Goal: Book appointment/travel/reservation

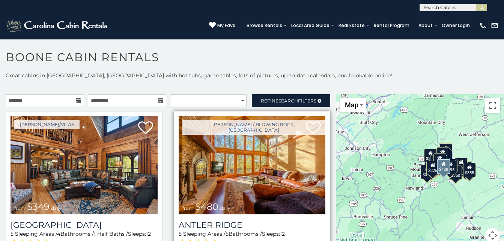
click at [232, 167] on img at bounding box center [252, 165] width 147 height 98
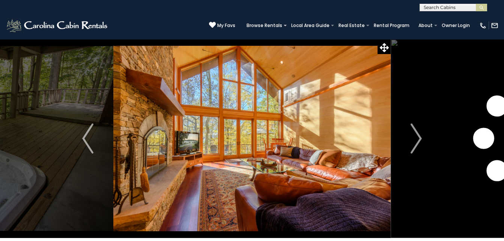
click at [418, 140] on img "Next" at bounding box center [416, 139] width 11 height 30
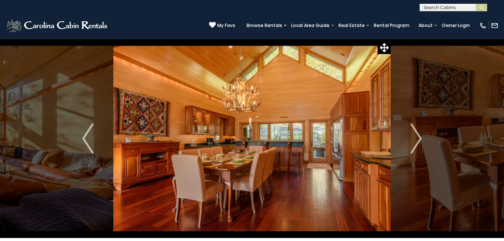
click at [418, 140] on img "Next" at bounding box center [416, 139] width 11 height 30
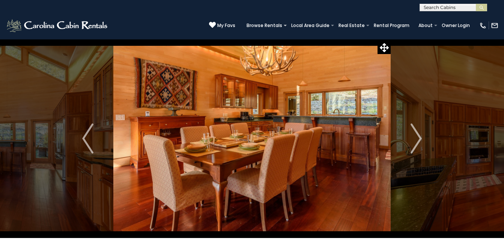
click at [418, 140] on img "Next" at bounding box center [416, 139] width 11 height 30
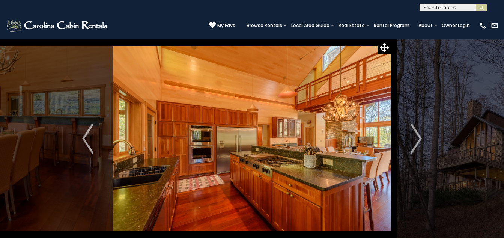
click at [418, 140] on img "Next" at bounding box center [416, 139] width 11 height 30
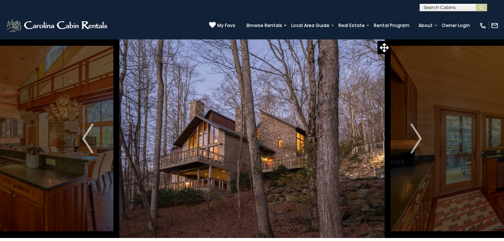
click at [418, 140] on img "Next" at bounding box center [416, 139] width 11 height 30
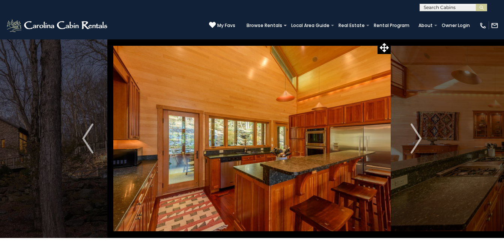
click at [418, 140] on img "Next" at bounding box center [416, 139] width 11 height 30
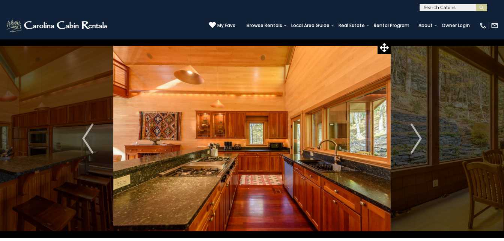
click at [418, 140] on img "Next" at bounding box center [416, 139] width 11 height 30
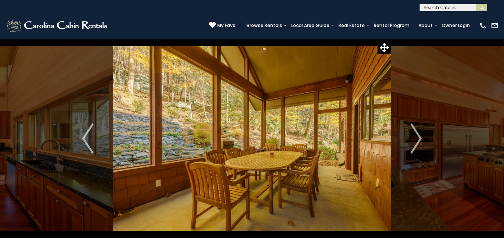
click at [418, 140] on img "Next" at bounding box center [416, 139] width 11 height 30
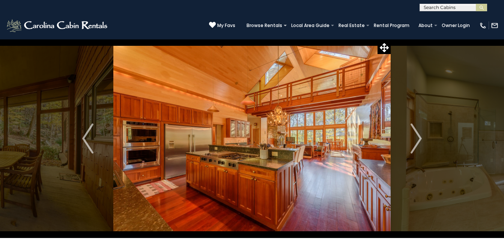
click at [418, 140] on img "Next" at bounding box center [416, 139] width 11 height 30
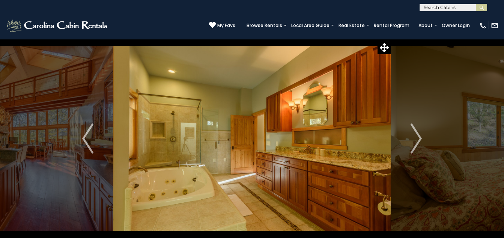
click at [418, 140] on img "Next" at bounding box center [416, 139] width 11 height 30
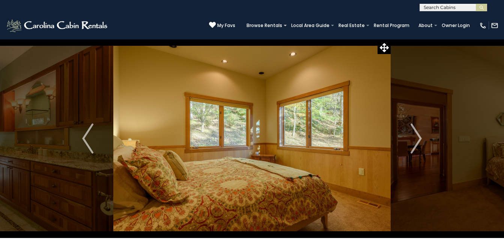
click at [418, 140] on img "Next" at bounding box center [416, 139] width 11 height 30
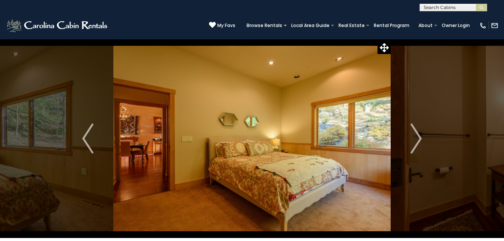
click at [418, 140] on img "Next" at bounding box center [416, 139] width 11 height 30
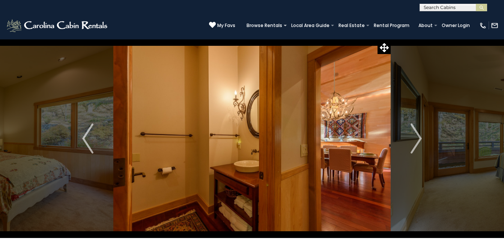
click at [418, 140] on img "Next" at bounding box center [416, 139] width 11 height 30
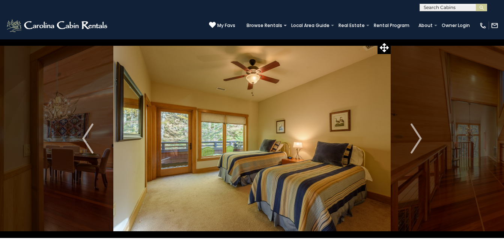
click at [418, 140] on img "Next" at bounding box center [416, 139] width 11 height 30
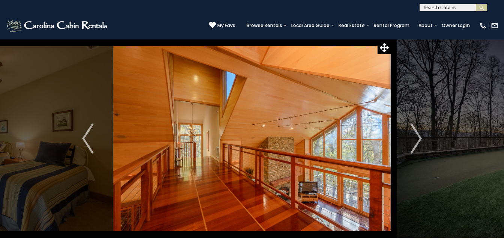
click at [418, 140] on img "Next" at bounding box center [416, 139] width 11 height 30
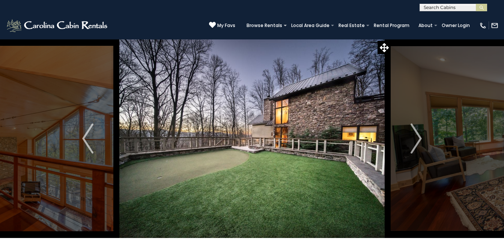
click at [418, 140] on img "Next" at bounding box center [416, 139] width 11 height 30
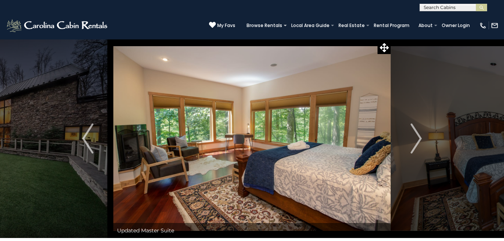
click at [418, 140] on img "Next" at bounding box center [416, 139] width 11 height 30
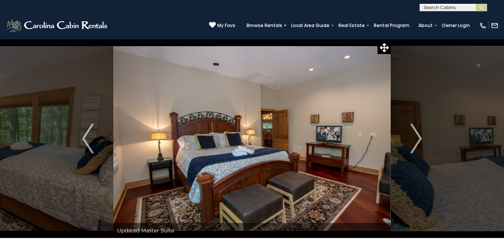
click at [418, 140] on img "Next" at bounding box center [416, 139] width 11 height 30
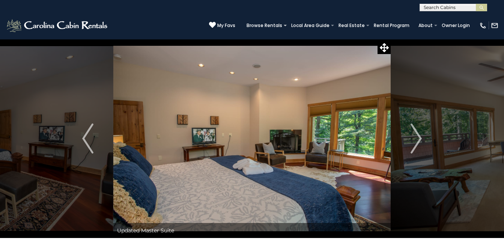
click at [418, 140] on img "Next" at bounding box center [416, 139] width 11 height 30
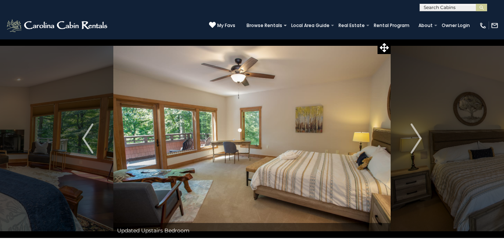
click at [418, 140] on img "Next" at bounding box center [416, 139] width 11 height 30
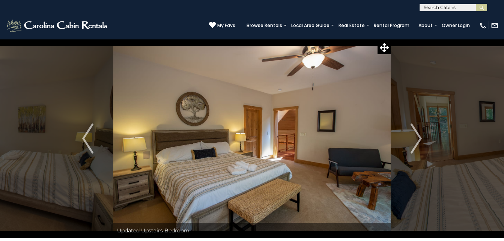
click at [418, 140] on img "Next" at bounding box center [416, 139] width 11 height 30
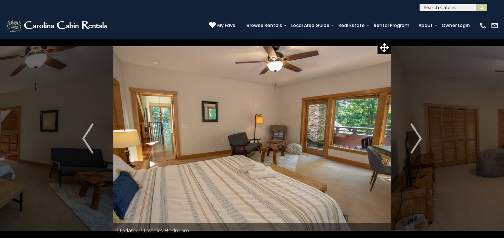
click at [418, 140] on img "Next" at bounding box center [416, 139] width 11 height 30
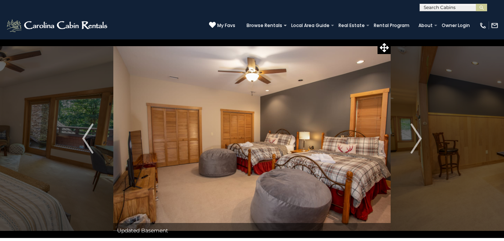
click at [418, 140] on img "Next" at bounding box center [416, 139] width 11 height 30
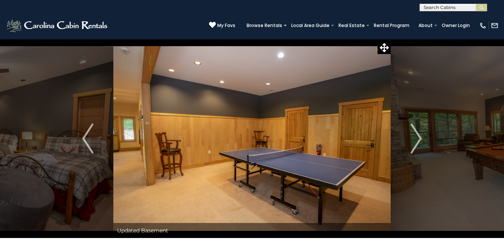
click at [418, 140] on img "Next" at bounding box center [416, 139] width 11 height 30
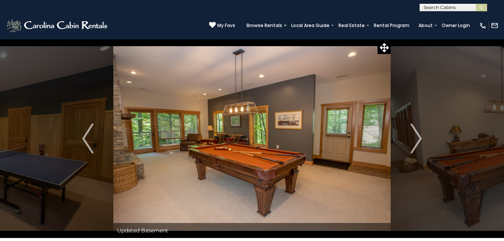
click at [418, 140] on img "Next" at bounding box center [416, 139] width 11 height 30
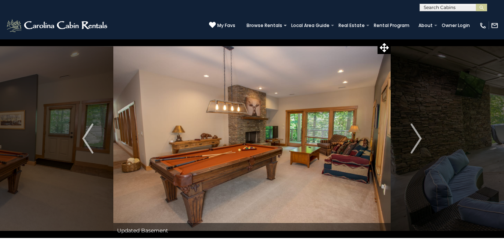
click at [418, 140] on img "Next" at bounding box center [416, 139] width 11 height 30
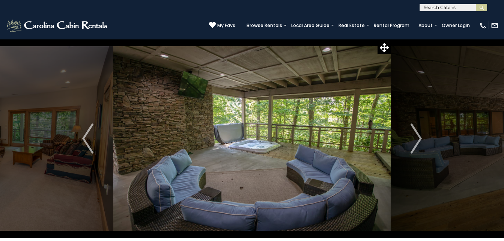
click at [418, 140] on img "Next" at bounding box center [416, 139] width 11 height 30
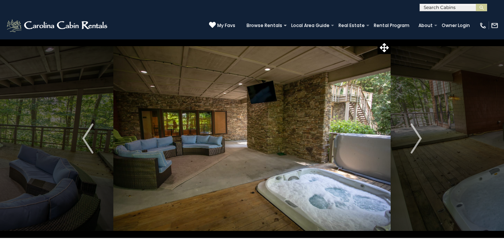
click at [418, 140] on img "Next" at bounding box center [416, 139] width 11 height 30
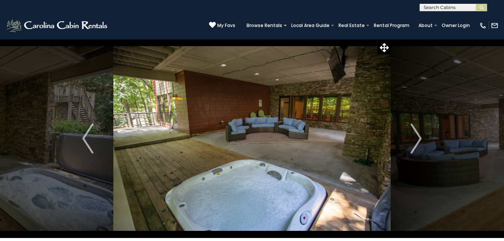
click at [418, 140] on img "Next" at bounding box center [416, 139] width 11 height 30
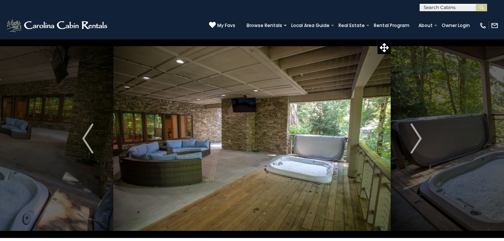
click at [418, 140] on img "Next" at bounding box center [416, 139] width 11 height 30
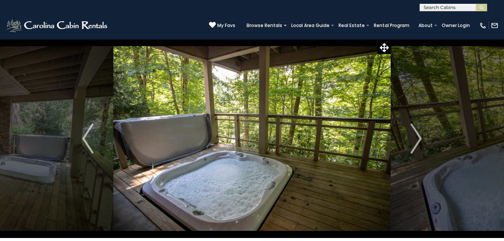
click at [418, 140] on img "Next" at bounding box center [416, 139] width 11 height 30
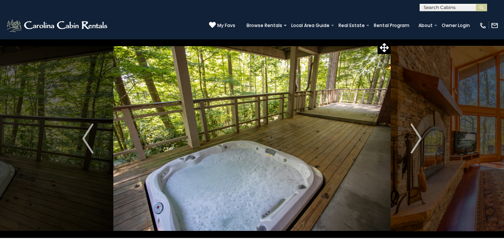
click at [418, 140] on img "Next" at bounding box center [416, 139] width 11 height 30
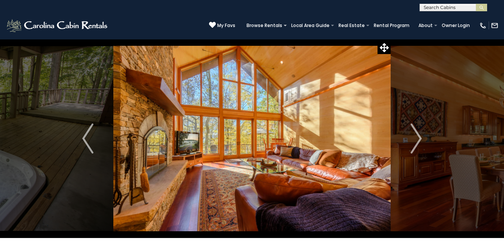
click at [418, 140] on img "Next" at bounding box center [416, 139] width 11 height 30
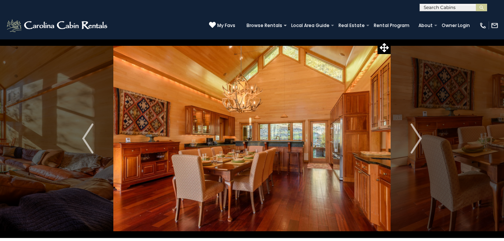
click at [418, 140] on img "Next" at bounding box center [416, 139] width 11 height 30
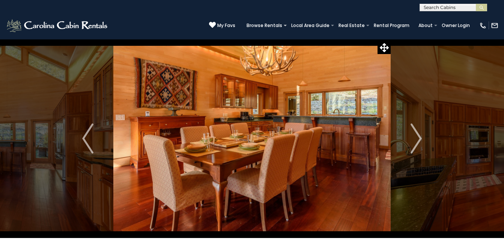
click at [418, 140] on img "Next" at bounding box center [416, 139] width 11 height 30
